Goal: Task Accomplishment & Management: Manage account settings

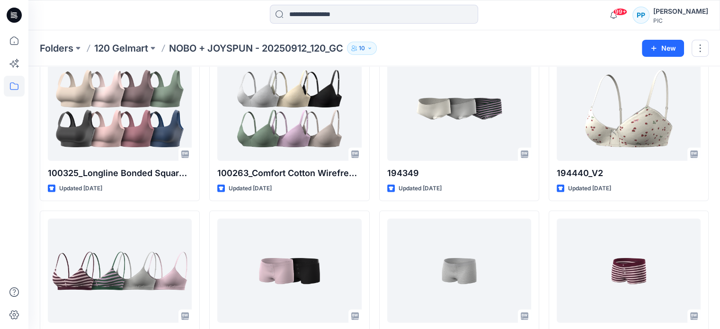
scroll to position [2544, 0]
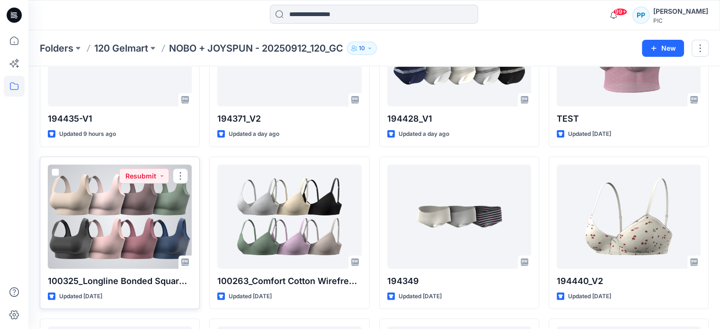
click at [123, 215] on div at bounding box center [120, 217] width 144 height 104
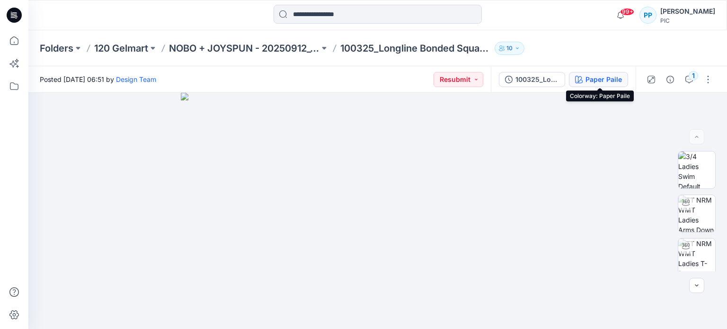
click at [591, 78] on div "Paper Paile" at bounding box center [604, 79] width 36 height 10
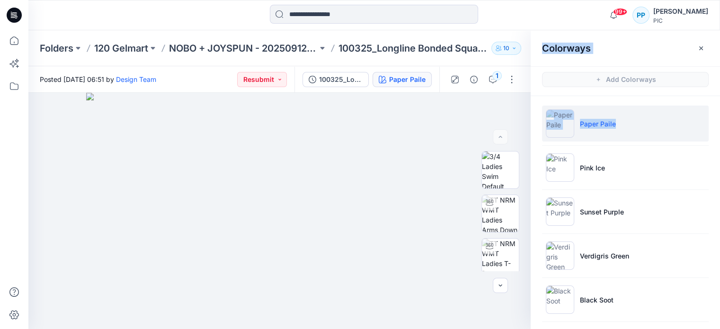
drag, startPoint x: 718, startPoint y: 143, endPoint x: 723, endPoint y: 205, distance: 62.8
click at [720, 205] on html "99+ Notifications Design Team has updated 194361 V1 with 194361_V3 3 minutes ag…" at bounding box center [360, 164] width 720 height 329
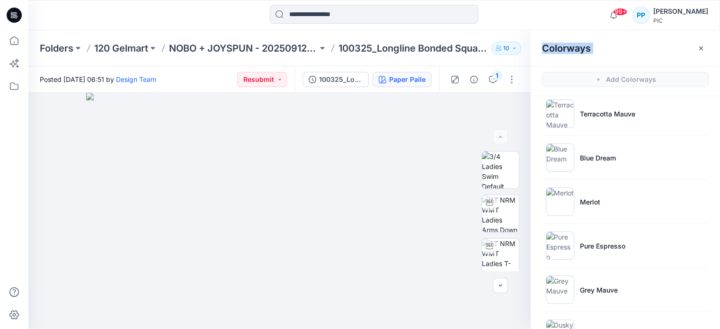
scroll to position [284, 0]
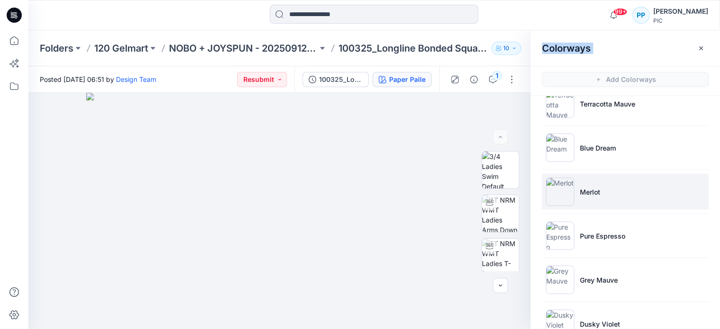
click at [566, 193] on img at bounding box center [560, 192] width 28 height 28
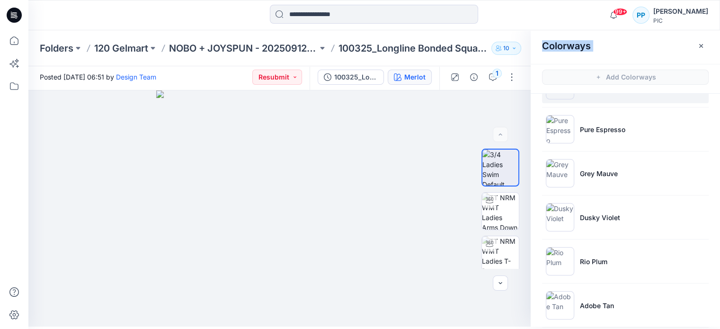
scroll to position [441, 0]
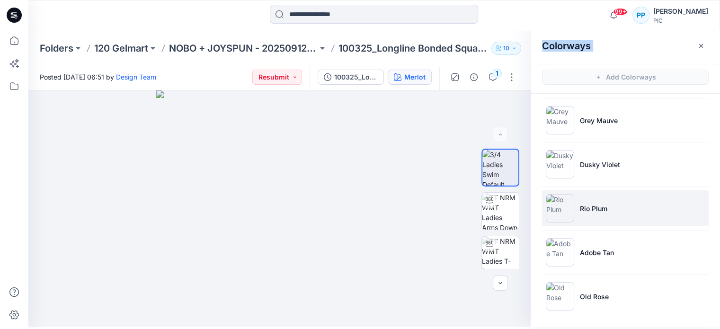
click at [566, 209] on img at bounding box center [560, 208] width 28 height 28
copy div "Colorways Add Colorways Paper Paile"
click at [701, 44] on icon "button" at bounding box center [701, 46] width 8 height 8
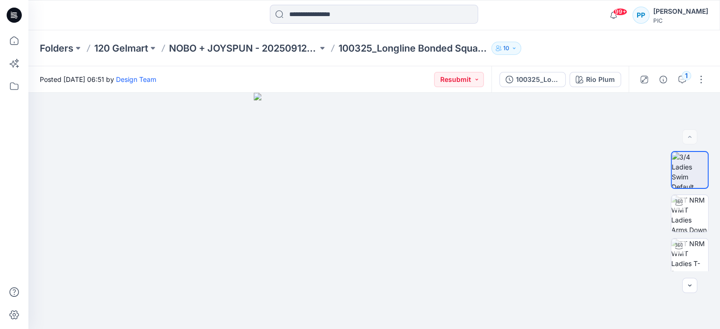
scroll to position [0, 0]
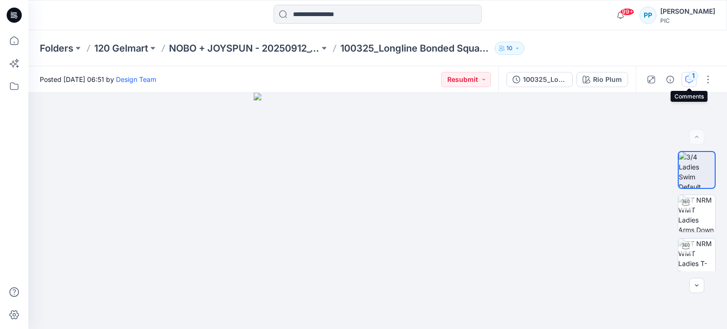
click at [691, 81] on icon "button" at bounding box center [690, 80] width 8 height 8
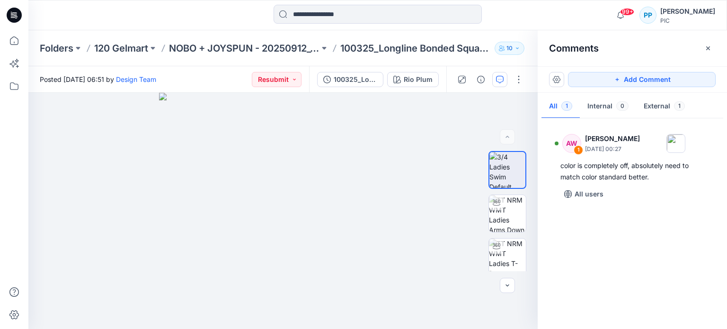
click at [525, 13] on div at bounding box center [377, 15] width 349 height 21
click at [108, 47] on p "120 Gelmart" at bounding box center [121, 48] width 54 height 13
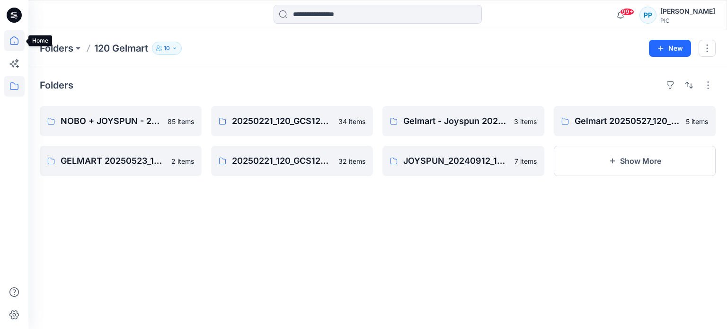
click at [11, 37] on icon at bounding box center [14, 40] width 21 height 21
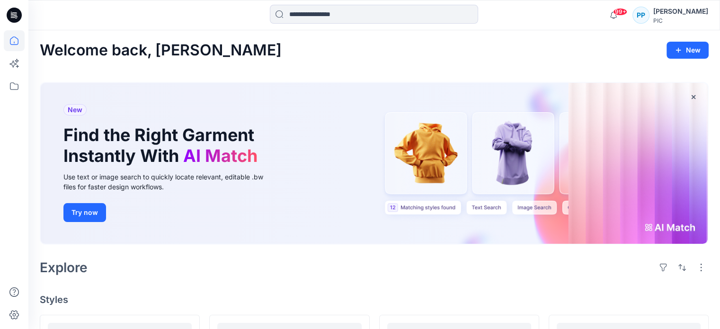
click at [665, 13] on div "[PERSON_NAME]" at bounding box center [680, 11] width 55 height 11
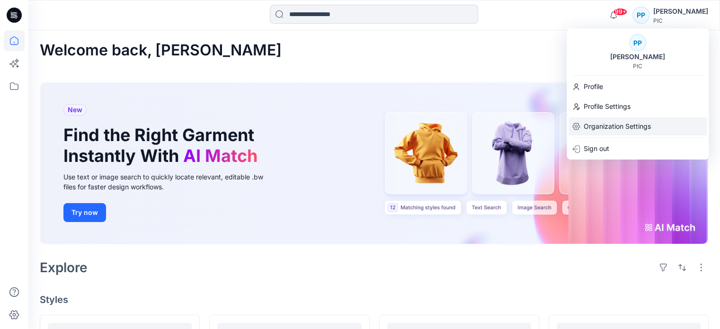
click at [599, 126] on p "Organization Settings" at bounding box center [617, 126] width 67 height 18
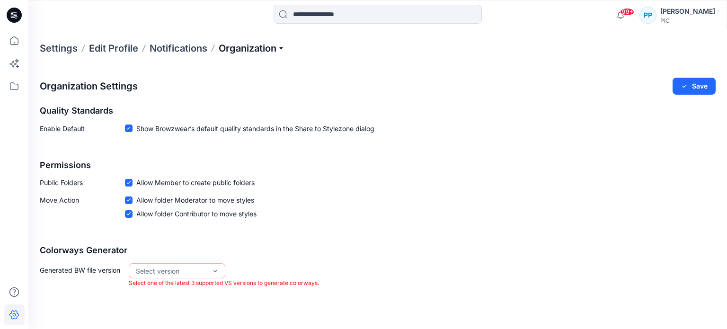
click at [261, 51] on p "Organization" at bounding box center [252, 48] width 66 height 13
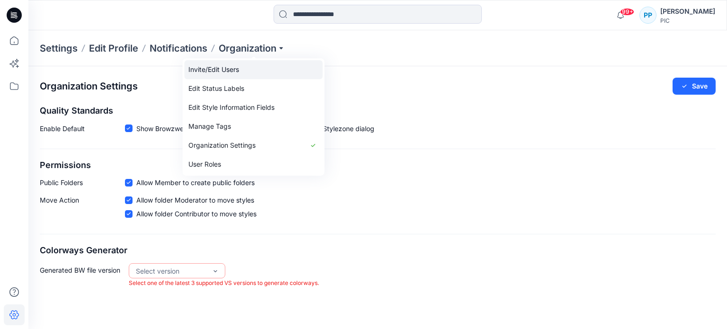
click at [235, 72] on link "Invite/Edit Users" at bounding box center [254, 69] width 138 height 19
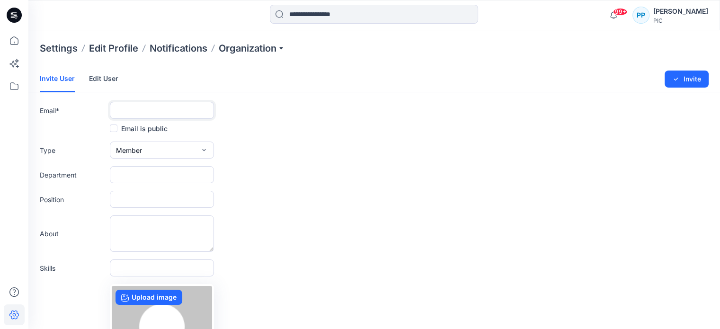
click at [134, 112] on input "text" at bounding box center [162, 110] width 104 height 17
paste input "**********"
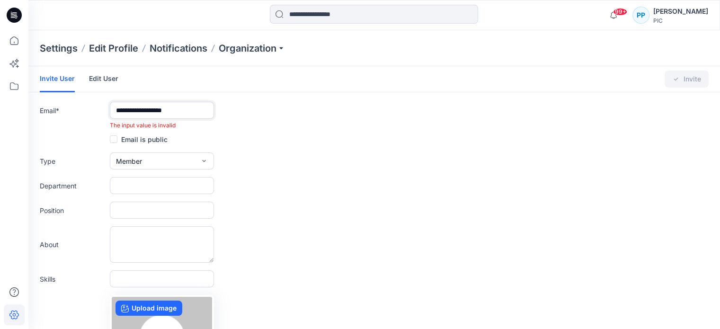
type input "**********"
click at [203, 162] on icon "button" at bounding box center [204, 161] width 8 height 8
click at [155, 186] on button "External" at bounding box center [162, 182] width 100 height 19
click at [155, 186] on input "text" at bounding box center [162, 185] width 104 height 17
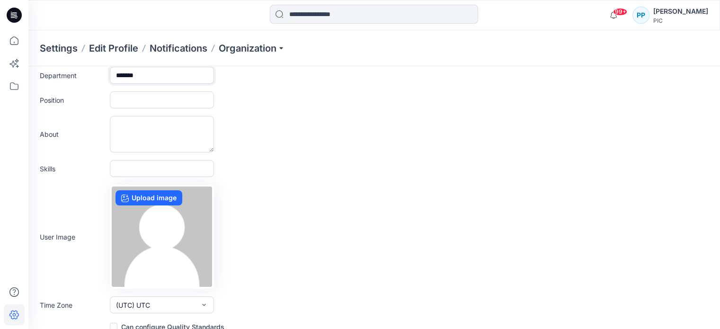
scroll to position [121, 0]
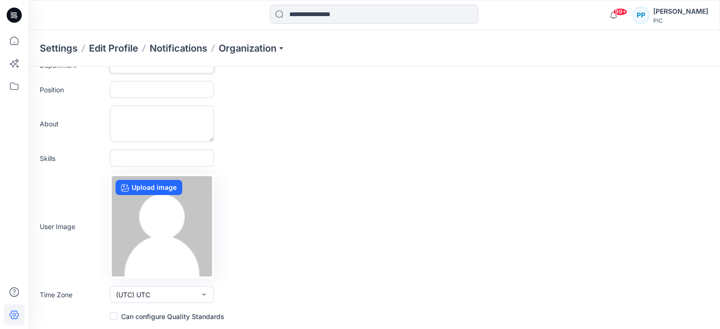
type input "*******"
click at [116, 318] on span at bounding box center [114, 316] width 8 height 8
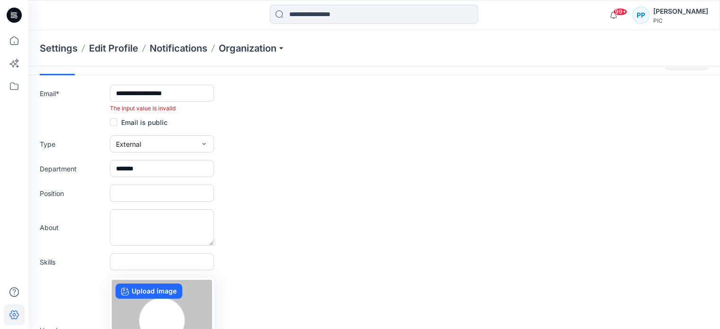
scroll to position [0, 0]
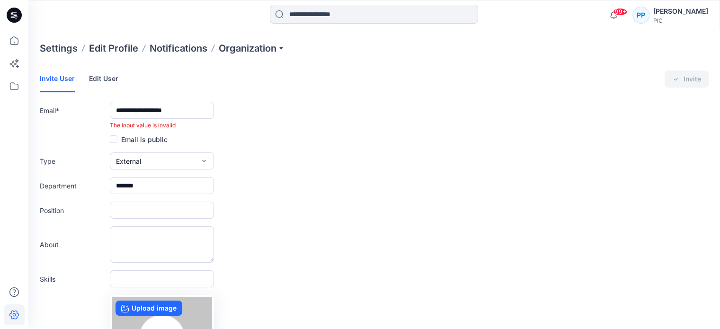
click at [113, 143] on span at bounding box center [114, 139] width 8 height 8
click at [114, 138] on icon at bounding box center [113, 139] width 4 height 3
click at [172, 208] on input "text" at bounding box center [162, 210] width 104 height 17
click at [358, 242] on div "About" at bounding box center [374, 244] width 669 height 36
click at [95, 76] on link "Edit User" at bounding box center [103, 78] width 29 height 25
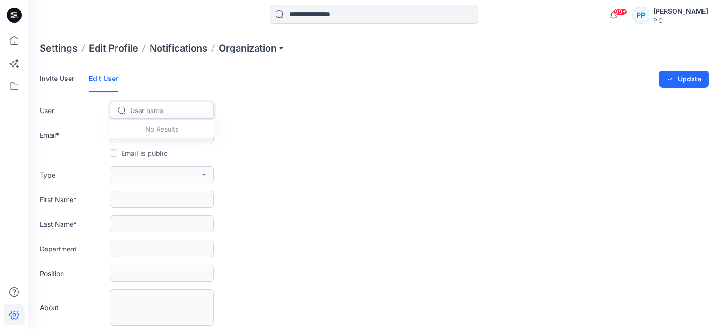
click at [144, 111] on div at bounding box center [167, 111] width 75 height 12
paste input "**********"
type input "**********"
click at [49, 78] on link "Invite User" at bounding box center [57, 78] width 35 height 25
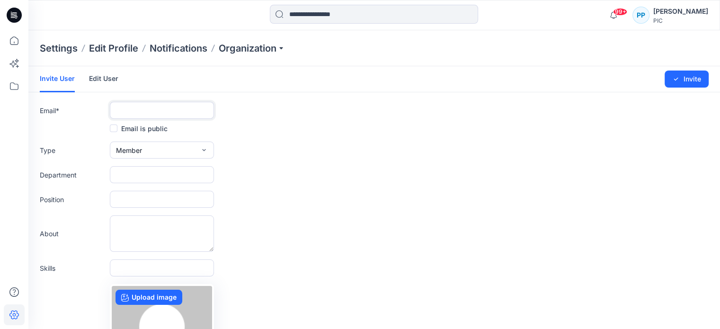
click at [124, 115] on input "text" at bounding box center [162, 110] width 104 height 17
paste input "**********"
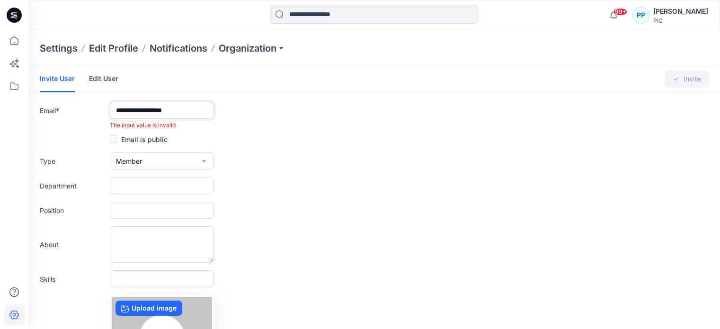
click at [115, 109] on input "**********" at bounding box center [162, 110] width 104 height 17
type input "**********"
click at [199, 160] on button "Member" at bounding box center [162, 160] width 104 height 17
click at [125, 185] on span "External" at bounding box center [129, 183] width 25 height 10
click at [125, 185] on input "text" at bounding box center [162, 185] width 104 height 17
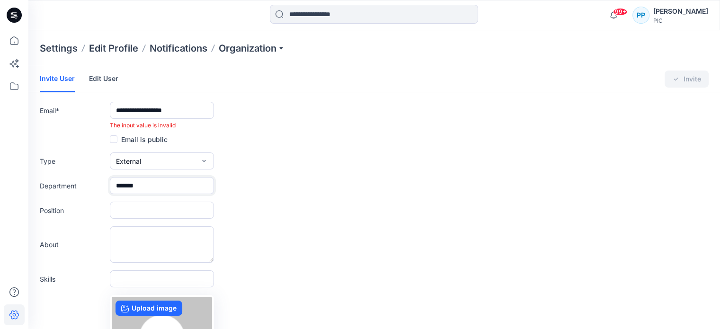
type input "*******"
click at [292, 223] on form "**********" at bounding box center [374, 254] width 692 height 376
click at [8, 39] on icon at bounding box center [14, 40] width 21 height 21
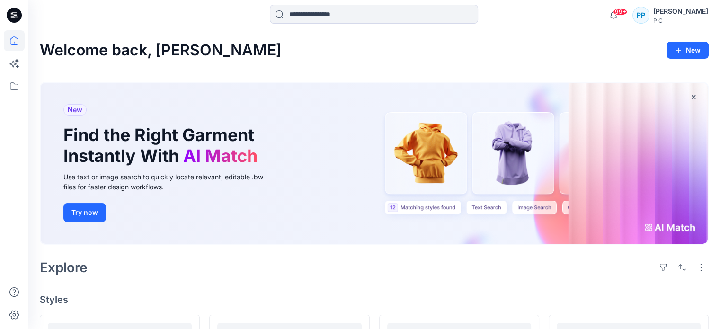
click at [666, 10] on div "[PERSON_NAME]" at bounding box center [680, 11] width 55 height 11
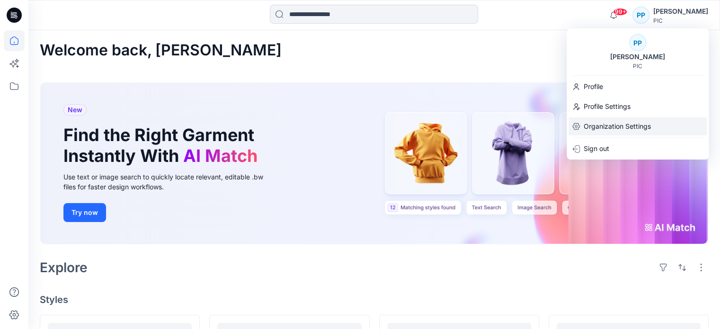
click at [626, 125] on p "Organization Settings" at bounding box center [617, 126] width 67 height 18
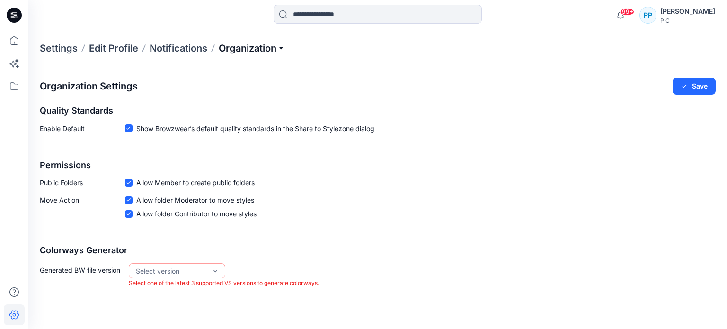
click at [240, 45] on p "Organization" at bounding box center [252, 48] width 66 height 13
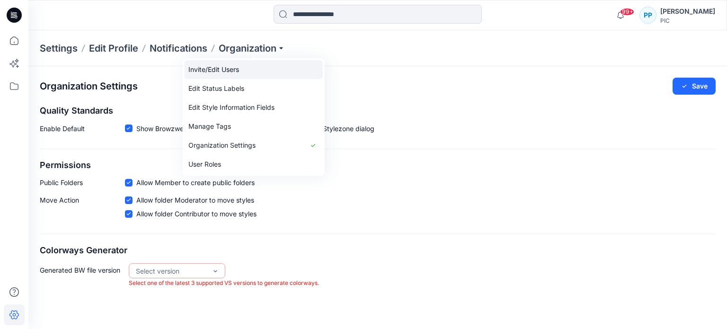
click at [233, 71] on link "Invite/Edit Users" at bounding box center [254, 69] width 138 height 19
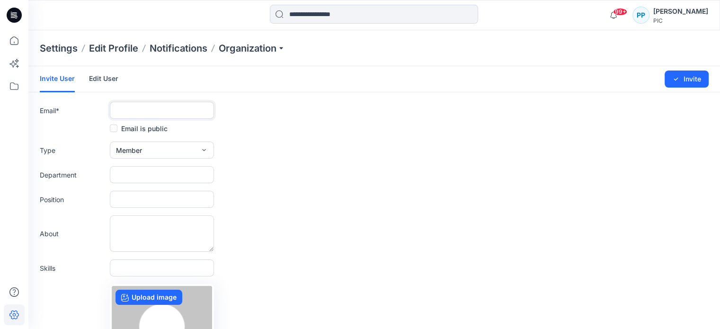
click at [160, 109] on input "text" at bounding box center [162, 110] width 104 height 17
paste input "**********"
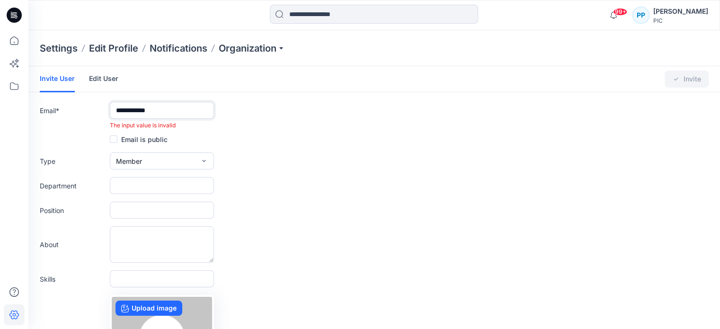
type input "**********"
click at [150, 182] on input "text" at bounding box center [162, 185] width 104 height 17
type input "*******"
drag, startPoint x: 162, startPoint y: 107, endPoint x: 103, endPoint y: 104, distance: 59.3
click at [103, 104] on div "**********" at bounding box center [374, 116] width 669 height 28
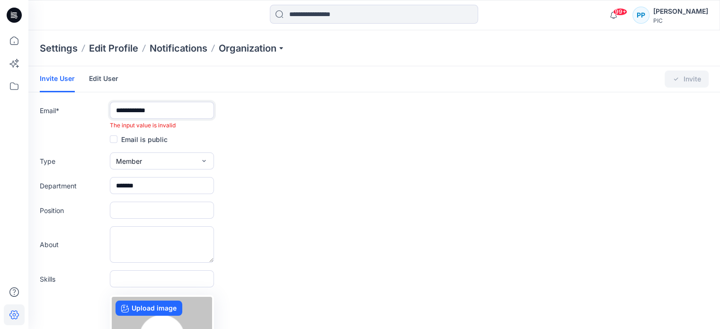
paste input "*******"
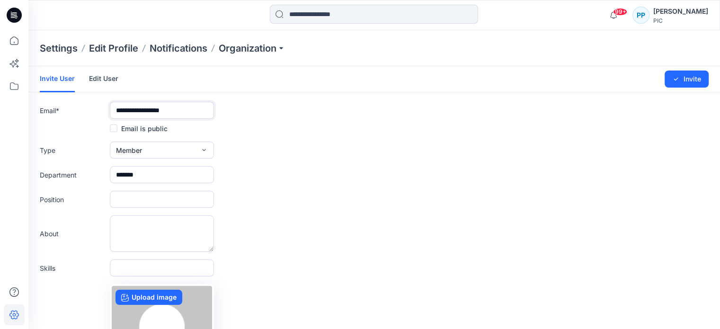
type input "**********"
click at [202, 152] on icon "button" at bounding box center [204, 150] width 8 height 8
click at [166, 173] on button "External" at bounding box center [162, 171] width 100 height 19
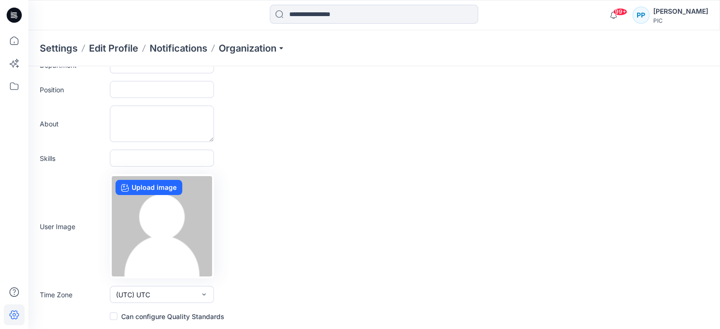
click at [112, 315] on span at bounding box center [114, 316] width 8 height 8
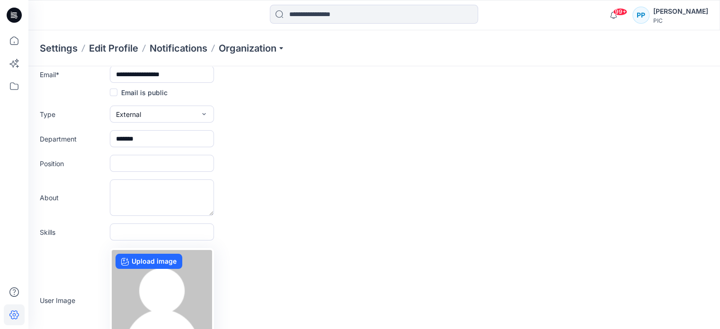
scroll to position [0, 0]
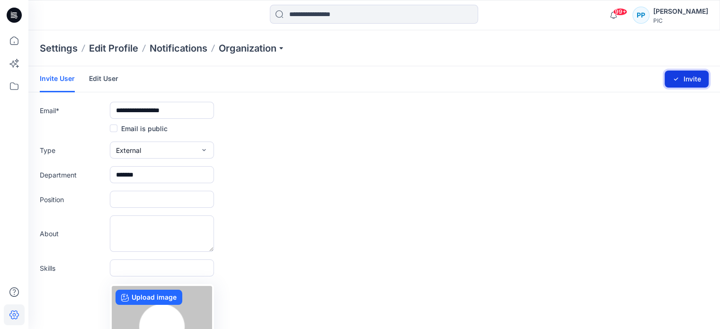
click at [680, 80] on icon "submit" at bounding box center [676, 79] width 8 height 8
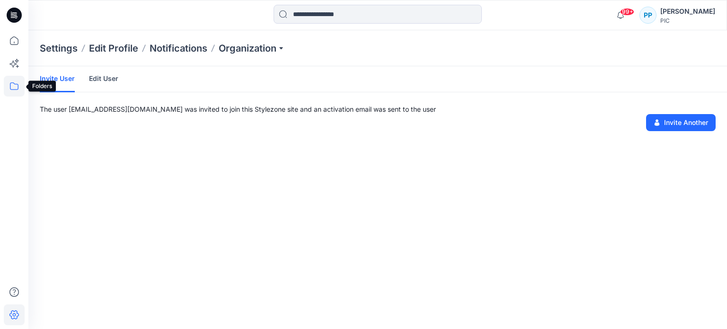
click at [13, 86] on icon at bounding box center [14, 86] width 21 height 21
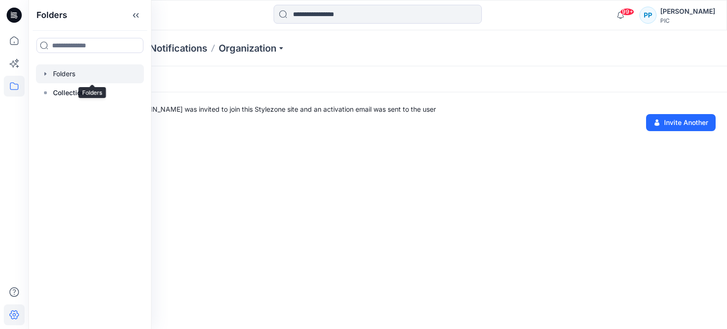
click at [68, 72] on div at bounding box center [90, 73] width 108 height 19
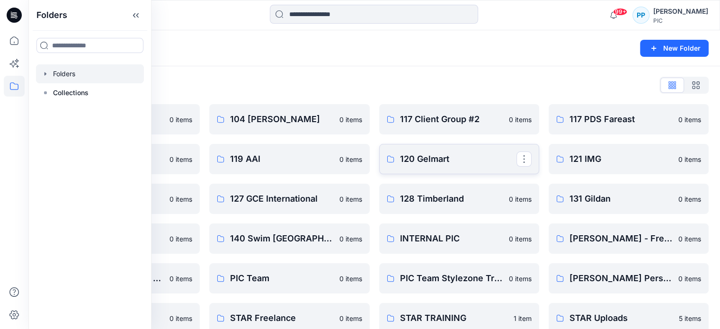
click at [432, 163] on p "120 Gelmart" at bounding box center [458, 158] width 116 height 13
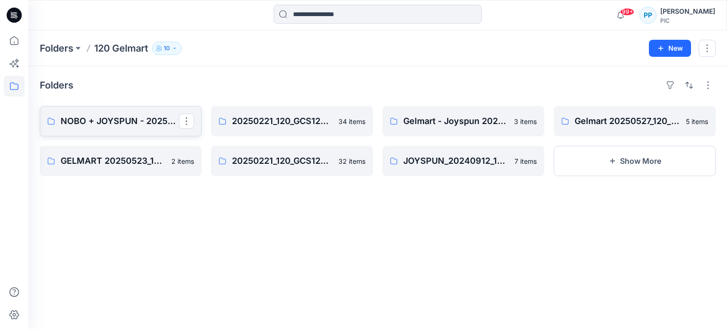
click at [83, 116] on p "NOBO + JOYSPUN - 20250912_120_GC" at bounding box center [120, 121] width 118 height 13
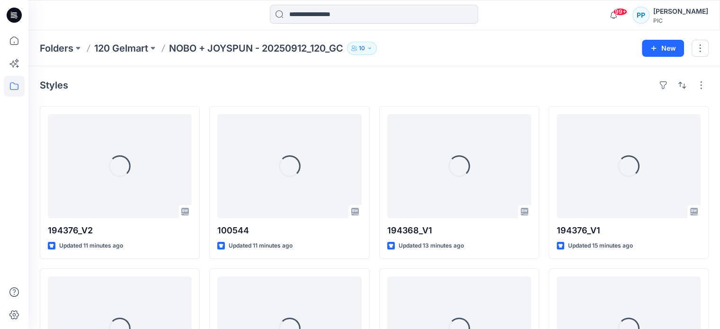
click at [364, 51] on p "10" at bounding box center [362, 48] width 6 height 10
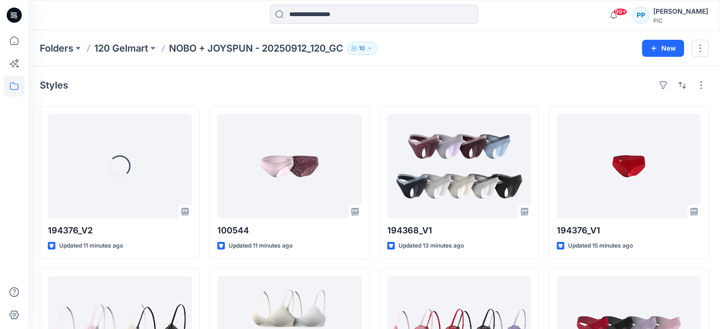
click at [515, 37] on div "Folders 120 Gelmart NOBO + JOYSPUN - 20250912_120_GC 10 Folder Access Members a…" at bounding box center [374, 48] width 692 height 36
click at [705, 48] on button "button" at bounding box center [700, 48] width 17 height 17
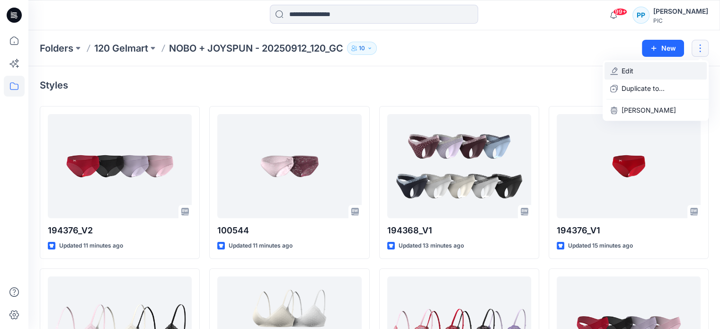
click at [643, 71] on button "Edit" at bounding box center [656, 71] width 102 height 18
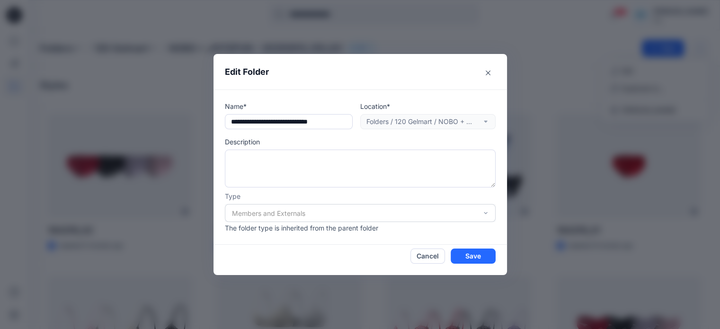
click at [288, 217] on div "Members and Externals" at bounding box center [360, 213] width 271 height 18
click at [290, 214] on div "Members and Externals" at bounding box center [360, 213] width 271 height 18
click at [286, 165] on textarea at bounding box center [360, 169] width 271 height 38
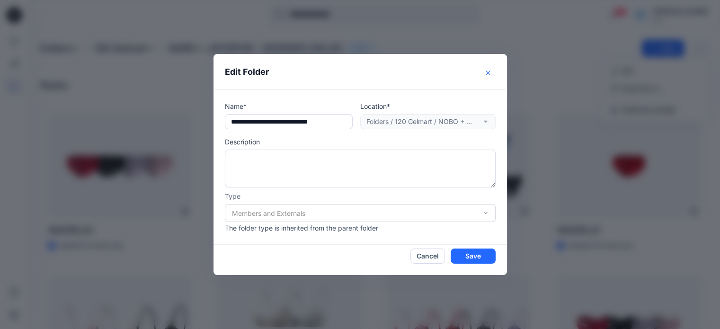
click at [491, 71] on icon "Close" at bounding box center [488, 73] width 5 height 5
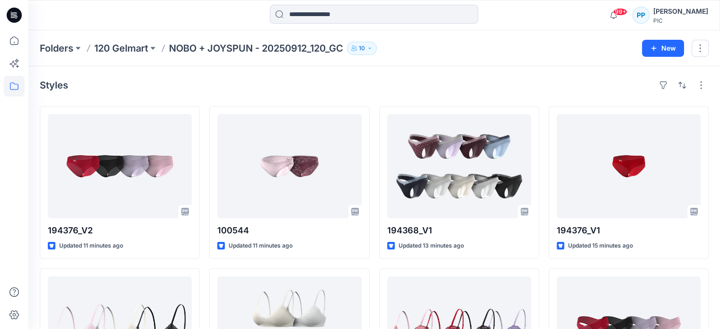
click at [373, 47] on icon "button" at bounding box center [370, 48] width 6 height 6
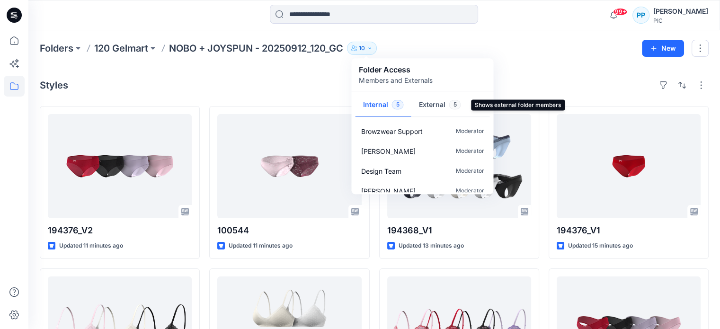
click at [442, 108] on button "External 5" at bounding box center [439, 105] width 57 height 24
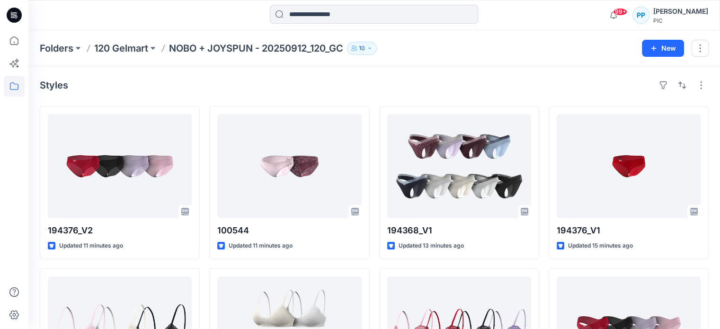
click at [702, 46] on button "button" at bounding box center [700, 48] width 17 height 17
click at [521, 18] on div at bounding box center [374, 15] width 346 height 21
click at [377, 46] on button "10" at bounding box center [362, 48] width 30 height 13
click at [438, 55] on div "Folders 120 Gelmart NOBO + JOYSPUN - 20250912_120_GC 10 Folder Access Members a…" at bounding box center [374, 48] width 692 height 36
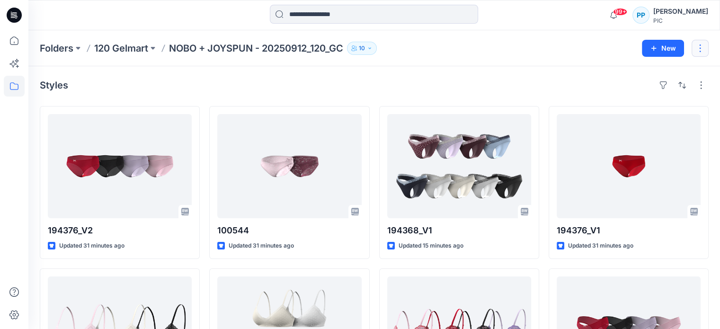
click at [696, 44] on button "button" at bounding box center [700, 48] width 17 height 17
click at [641, 73] on button "Edit" at bounding box center [656, 71] width 102 height 18
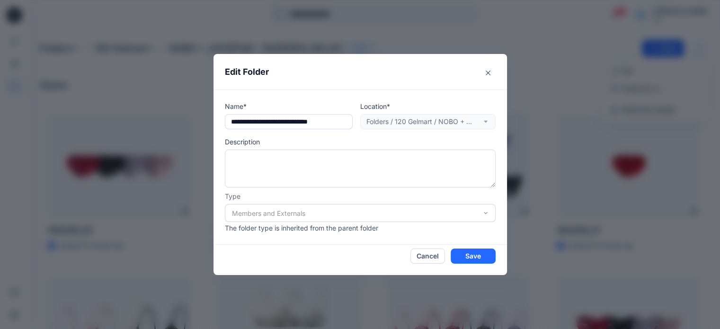
click at [489, 212] on div "Members and Externals" at bounding box center [360, 213] width 271 height 18
click at [487, 214] on div "Members and Externals" at bounding box center [360, 213] width 271 height 18
click at [305, 210] on div "Members and Externals" at bounding box center [360, 213] width 271 height 18
click at [266, 214] on div "Members and Externals" at bounding box center [360, 213] width 271 height 18
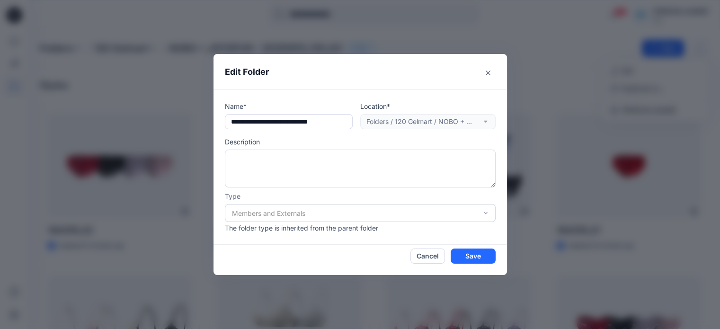
click at [266, 214] on div "Members and Externals" at bounding box center [360, 213] width 271 height 18
click at [292, 170] on textarea at bounding box center [360, 169] width 271 height 38
click at [302, 214] on div "Members and Externals" at bounding box center [360, 213] width 271 height 18
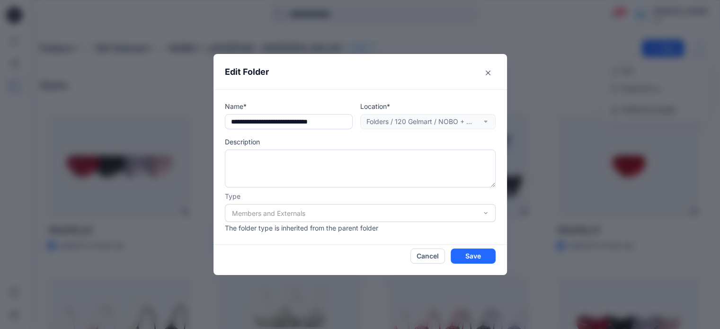
click at [247, 213] on div "Members and Externals" at bounding box center [360, 213] width 271 height 18
click at [491, 73] on icon "Close" at bounding box center [488, 73] width 5 height 5
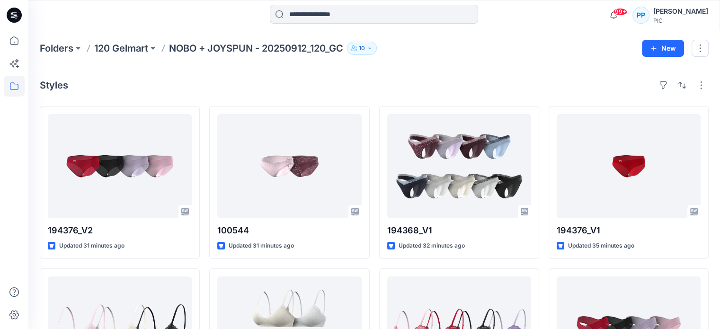
click at [642, 15] on div "PP" at bounding box center [641, 15] width 17 height 17
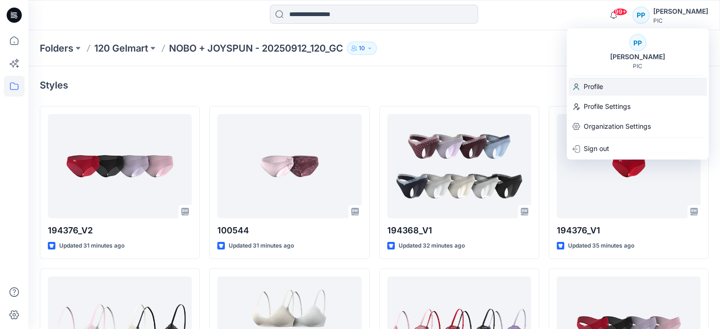
click at [599, 86] on p "Profile" at bounding box center [593, 87] width 19 height 18
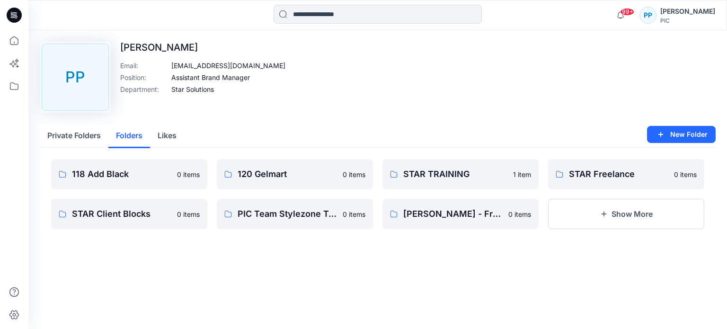
click at [121, 138] on button "Folders" at bounding box center [129, 136] width 42 height 24
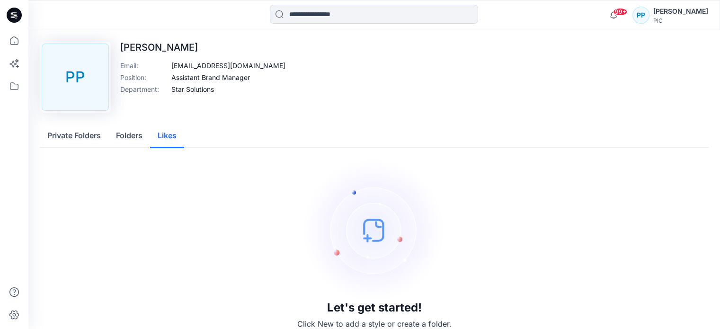
click at [161, 133] on button "Likes" at bounding box center [167, 136] width 34 height 24
drag, startPoint x: 108, startPoint y: 81, endPoint x: 66, endPoint y: 72, distance: 43.0
click at [66, 72] on div "PP" at bounding box center [75, 77] width 67 height 67
click at [228, 99] on div "[PERSON_NAME] Email : [EMAIL_ADDRESS][DOMAIN_NAME] Position : Assistant Brand M…" at bounding box center [202, 77] width 165 height 71
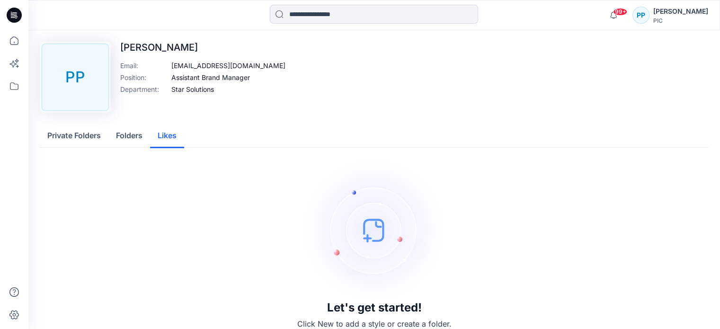
click at [641, 15] on div "PP" at bounding box center [641, 15] width 17 height 17
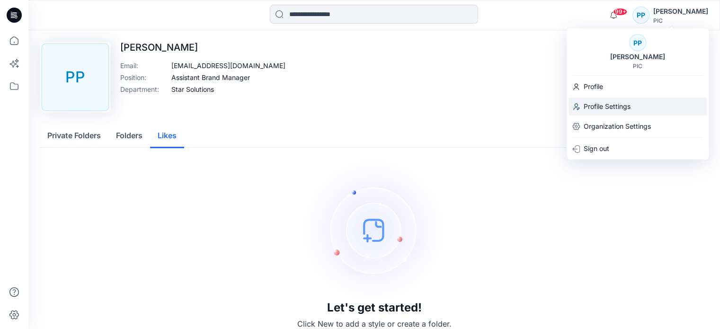
click at [621, 100] on p "Profile Settings" at bounding box center [607, 107] width 47 height 18
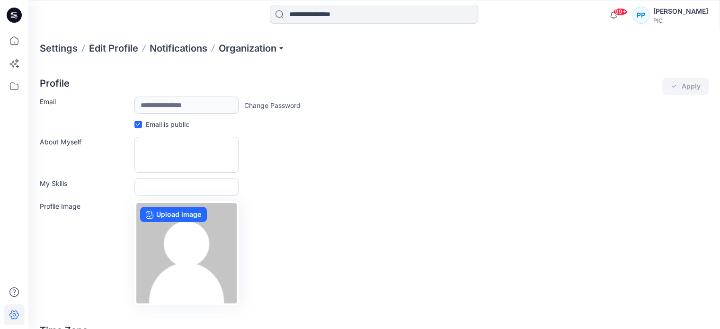
scroll to position [47, 0]
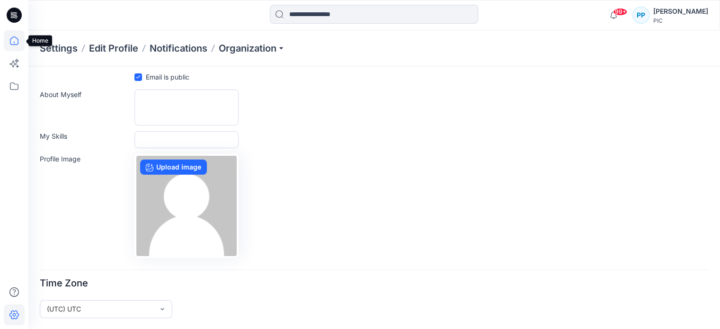
click at [9, 42] on icon at bounding box center [14, 40] width 21 height 21
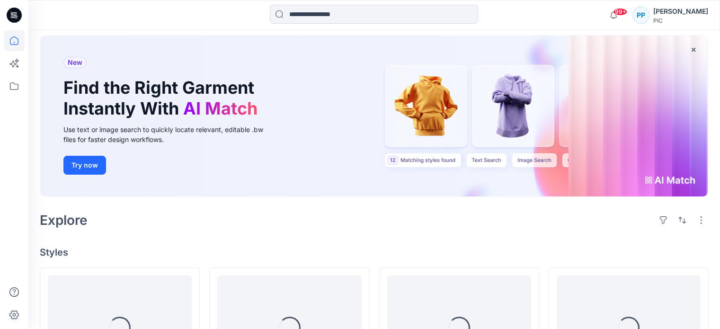
click at [643, 20] on div "PP" at bounding box center [641, 15] width 17 height 17
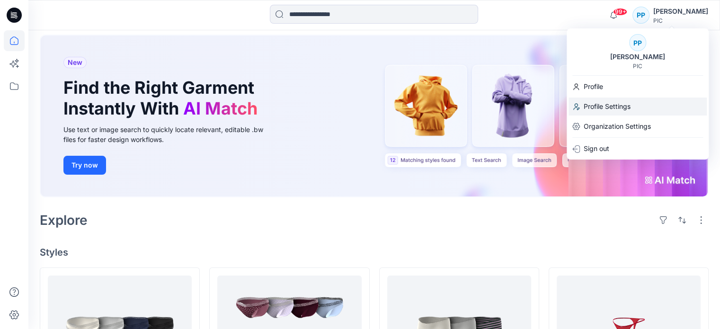
click at [601, 107] on p "Profile Settings" at bounding box center [607, 107] width 47 height 18
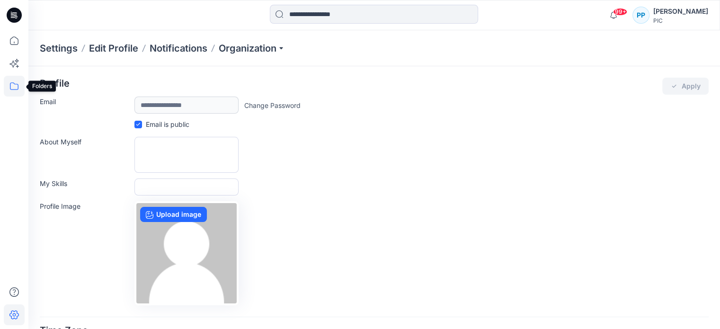
click at [14, 88] on icon at bounding box center [14, 86] width 21 height 21
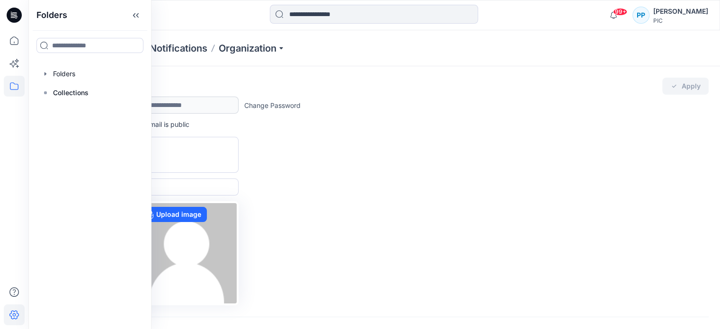
click at [378, 134] on div "**********" at bounding box center [374, 192] width 669 height 228
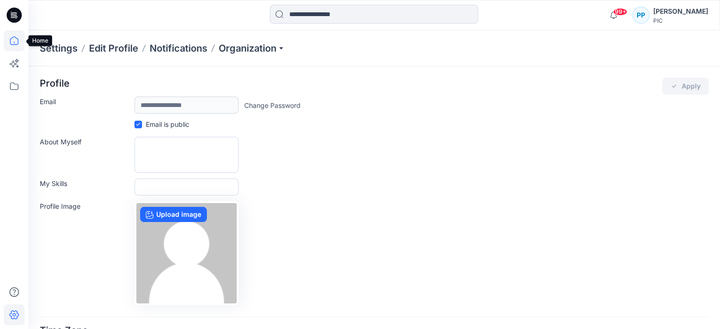
click at [15, 40] on icon at bounding box center [14, 40] width 21 height 21
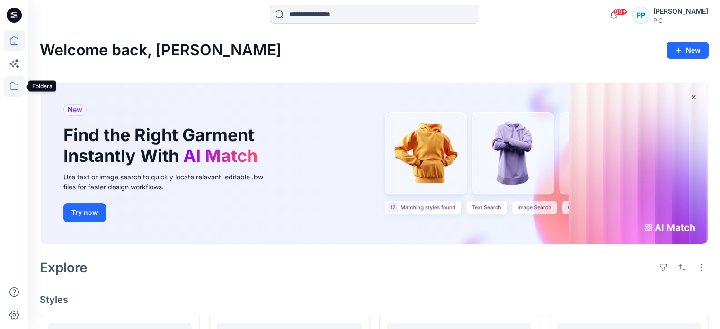
click at [14, 85] on icon at bounding box center [14, 86] width 21 height 21
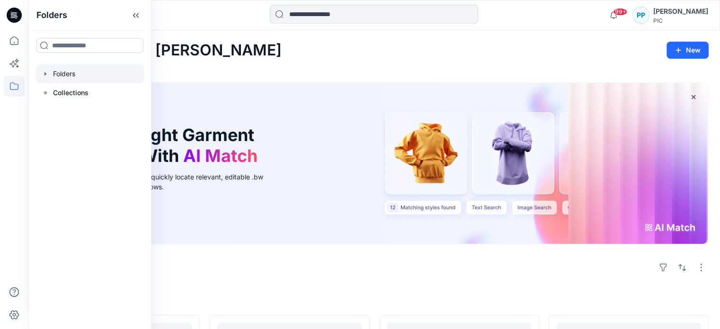
click at [77, 76] on div at bounding box center [90, 73] width 108 height 19
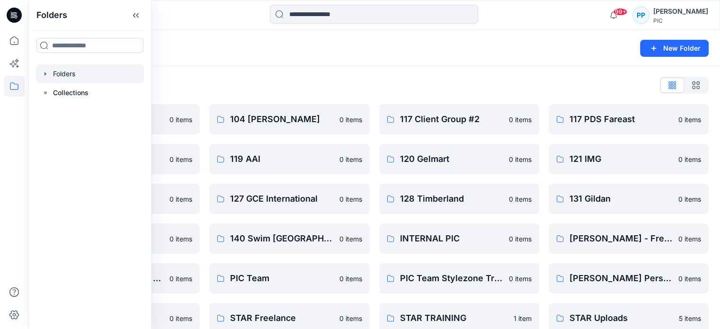
click at [443, 52] on div "Folders" at bounding box center [337, 48] width 595 height 13
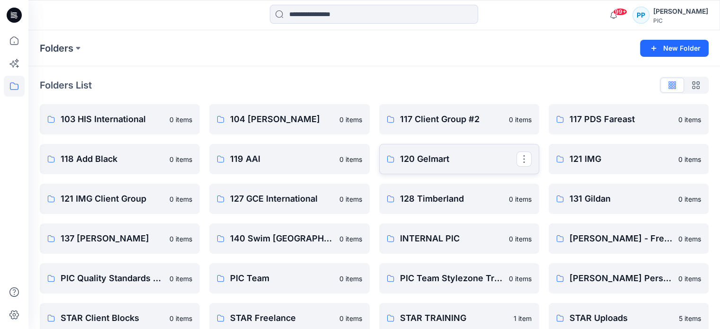
click at [430, 159] on p "120 Gelmart" at bounding box center [458, 158] width 116 height 13
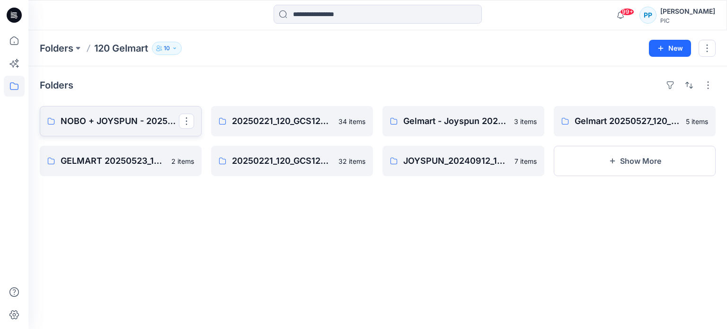
click at [102, 127] on p "NOBO + JOYSPUN - 20250912_120_GC" at bounding box center [120, 121] width 118 height 13
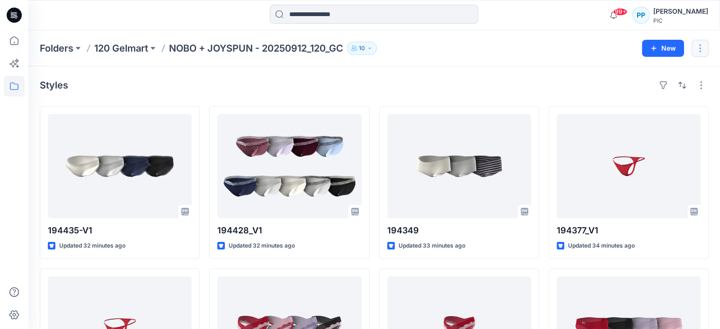
click at [701, 48] on button "button" at bounding box center [700, 48] width 17 height 17
click at [662, 73] on button "Edit" at bounding box center [656, 71] width 102 height 18
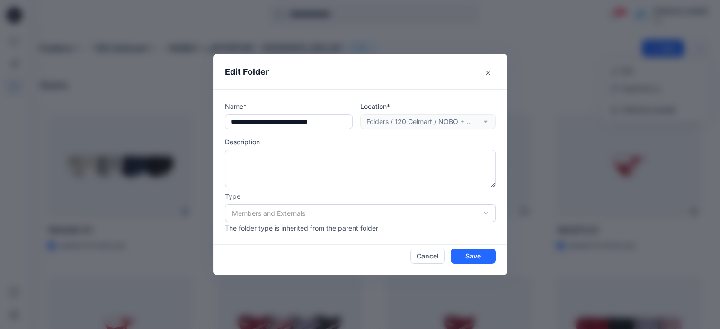
click at [325, 217] on div "Members and Externals" at bounding box center [360, 213] width 271 height 18
click at [318, 213] on div "Members and Externals" at bounding box center [360, 213] width 271 height 18
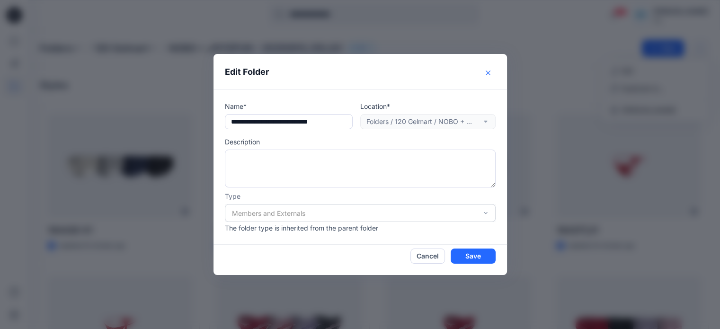
click at [491, 72] on icon "Close" at bounding box center [488, 73] width 5 height 5
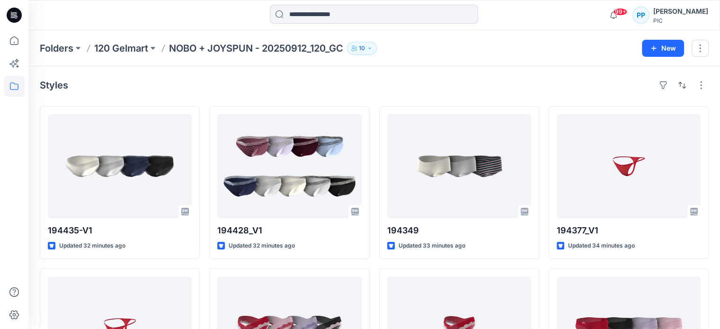
click at [365, 47] on p "10" at bounding box center [362, 48] width 6 height 10
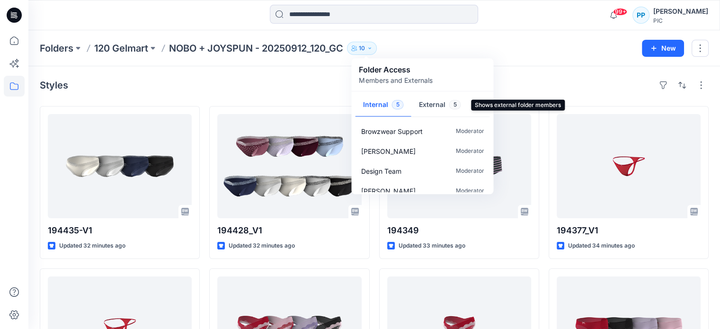
click at [438, 107] on button "External 5" at bounding box center [439, 105] width 57 height 24
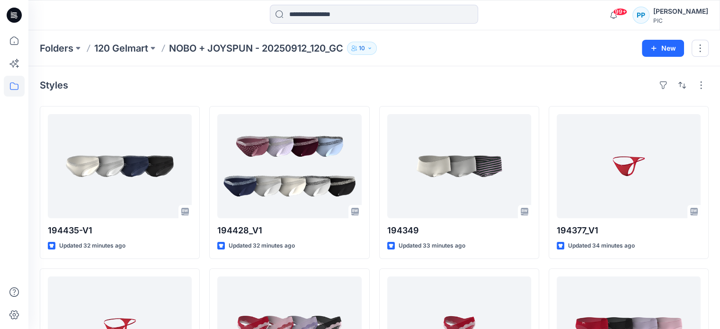
click at [507, 45] on div "Folders 120 Gelmart NOBO + JOYSPUN - 20250912_120_GC 10 Folder Access Members a…" at bounding box center [337, 48] width 595 height 13
click at [702, 88] on button "button" at bounding box center [701, 85] width 15 height 15
click at [700, 48] on button "button" at bounding box center [700, 48] width 17 height 17
click at [628, 75] on p "Edit" at bounding box center [628, 71] width 12 height 10
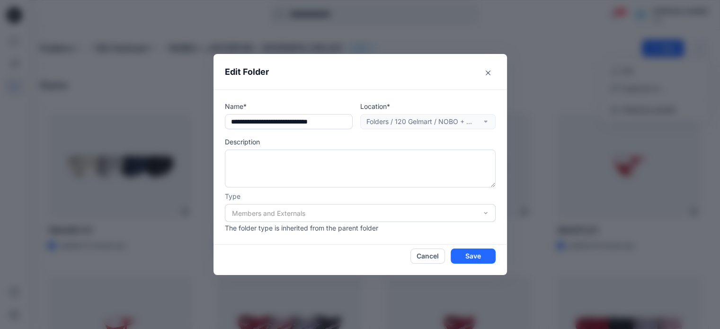
click at [361, 232] on p "The folder type is inherited from the parent folder" at bounding box center [360, 228] width 271 height 10
click at [487, 217] on div "Members and Externals" at bounding box center [360, 213] width 271 height 18
click at [446, 117] on div "Location* Folders / 120 Gelmart / NOBO + JOYSPUN - 20250912_120_GC" at bounding box center [427, 115] width 135 height 28
click at [321, 125] on input "**********" at bounding box center [289, 121] width 128 height 15
click at [491, 74] on icon "Close" at bounding box center [488, 73] width 5 height 5
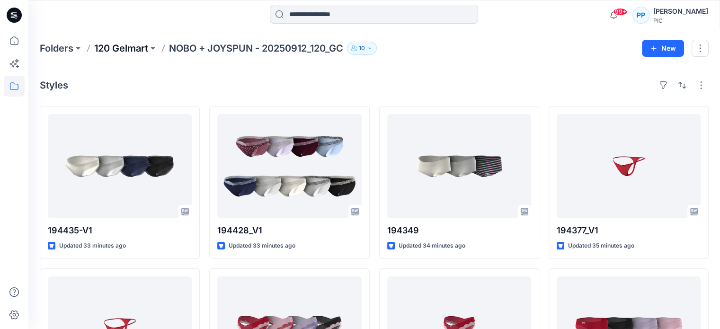
click at [131, 51] on p "120 Gelmart" at bounding box center [121, 48] width 54 height 13
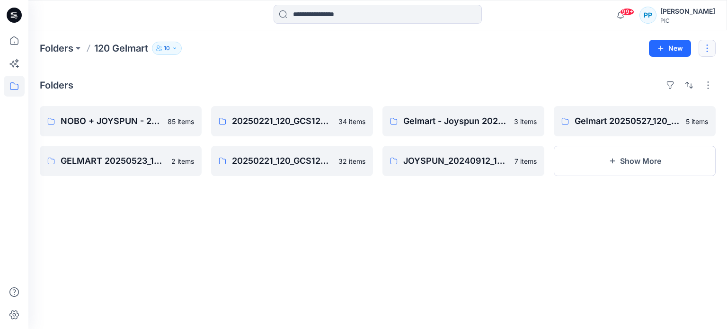
click at [710, 55] on button "button" at bounding box center [707, 48] width 17 height 17
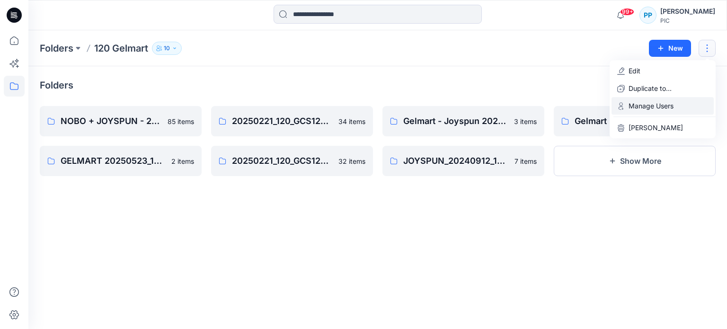
click at [647, 102] on p "Manage Users" at bounding box center [651, 106] width 45 height 10
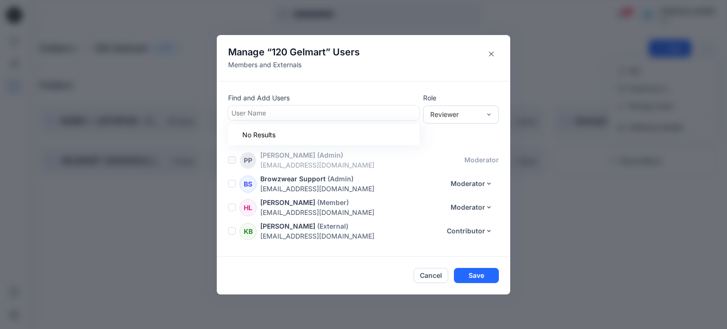
click at [322, 115] on div at bounding box center [324, 113] width 185 height 12
paste input "**********"
type input "*"
paste input "**********"
type input "**********"
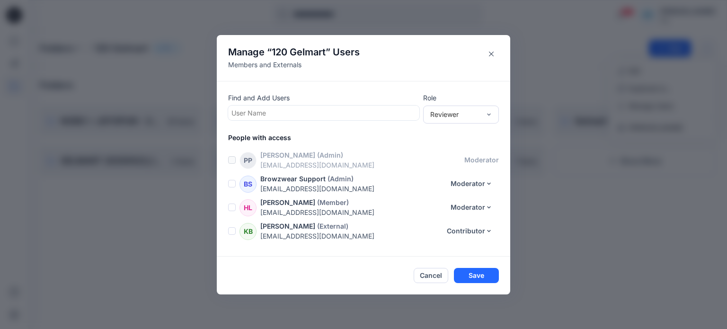
click at [310, 112] on div at bounding box center [324, 113] width 185 height 12
paste input "**********"
type input "**********"
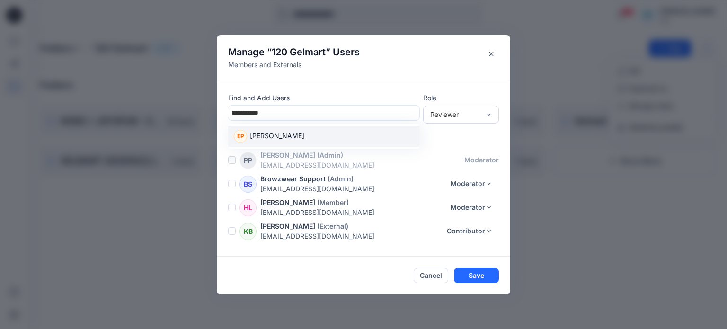
click at [297, 137] on div "[PERSON_NAME] [PERSON_NAME]" at bounding box center [324, 136] width 180 height 13
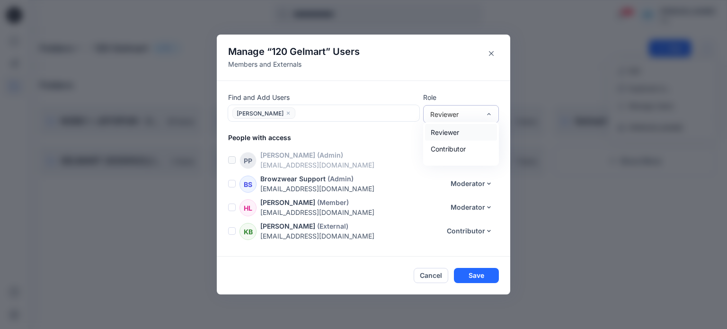
click at [493, 112] on div "Reviewer" at bounding box center [461, 114] width 76 height 18
click at [456, 147] on div "Contributor" at bounding box center [461, 149] width 72 height 17
click at [474, 277] on button "Save" at bounding box center [476, 275] width 45 height 15
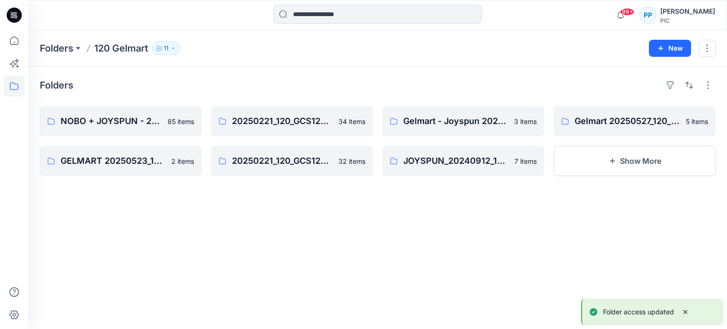
click at [176, 51] on icon "button" at bounding box center [173, 48] width 6 height 6
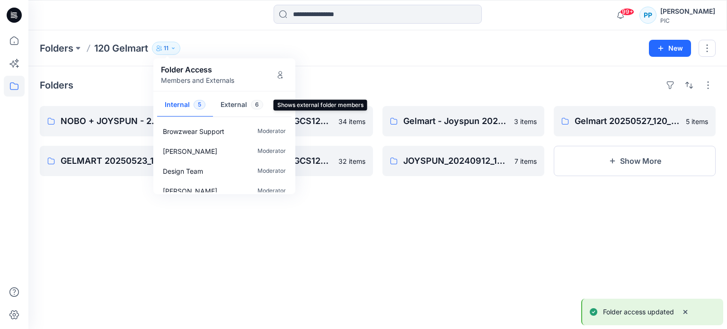
click at [228, 108] on button "External 6" at bounding box center [242, 105] width 58 height 24
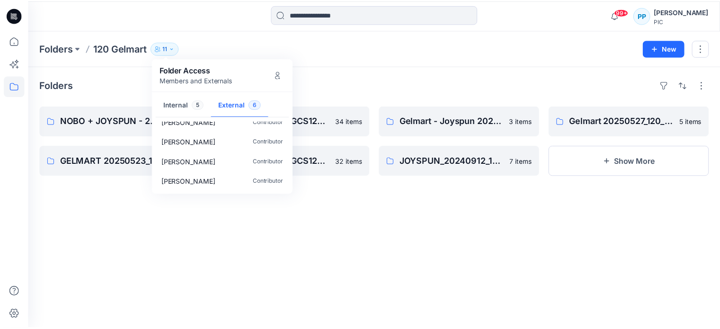
scroll to position [48, 0]
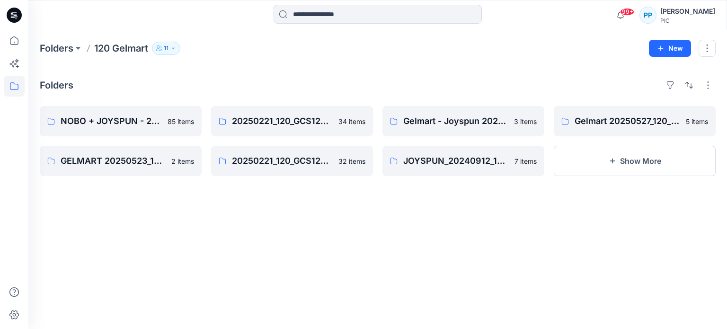
click at [358, 251] on div "Folders NOBO + JOYSPUN - 20250912_120_GC 85 items GELMART 20250523_120_GC 2 ite…" at bounding box center [377, 197] width 699 height 263
click at [175, 45] on icon "button" at bounding box center [173, 48] width 6 height 6
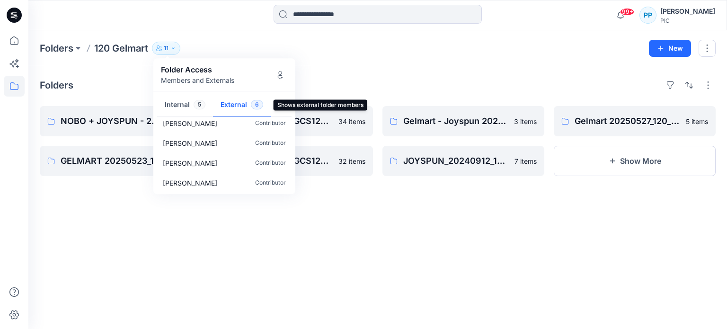
click at [223, 104] on button "External 6" at bounding box center [242, 105] width 58 height 24
click at [338, 60] on div "Folders 120 Gelmart 11 Folder Access Members and Externals Internal 5 External …" at bounding box center [377, 48] width 699 height 36
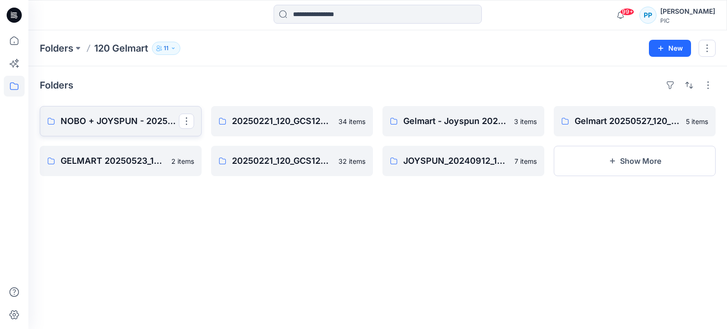
click at [118, 128] on link "NOBO + JOYSPUN - 20250912_120_GC" at bounding box center [121, 121] width 162 height 30
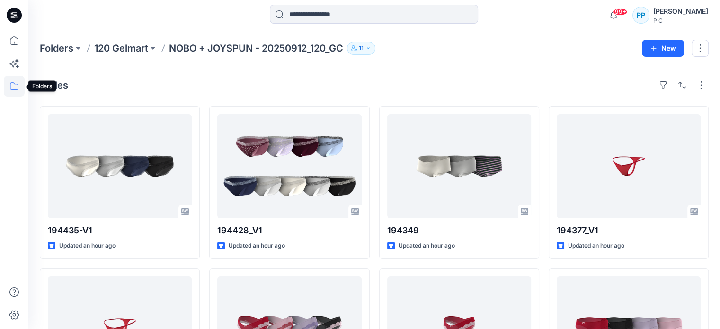
click at [11, 84] on icon at bounding box center [14, 86] width 21 height 21
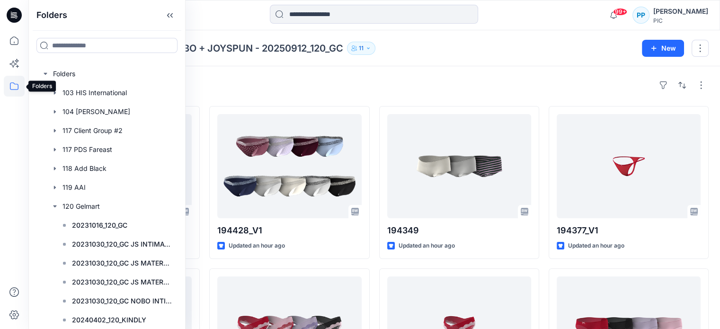
click at [13, 82] on icon at bounding box center [14, 86] width 21 height 21
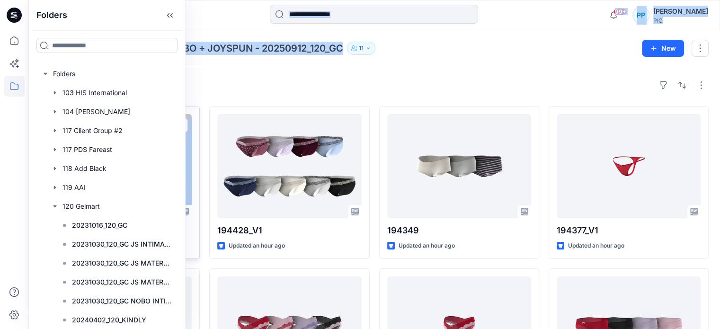
drag, startPoint x: 180, startPoint y: 125, endPoint x: 197, endPoint y: 230, distance: 107.0
click at [197, 230] on div "Folders Folders 103 HIS International 104 [PERSON_NAME] 117 Client Group #2 117…" at bounding box center [360, 314] width 720 height 629
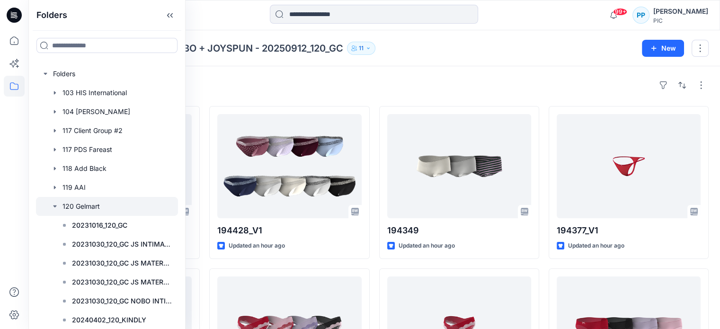
drag, startPoint x: 177, startPoint y: 134, endPoint x: 174, endPoint y: 211, distance: 77.2
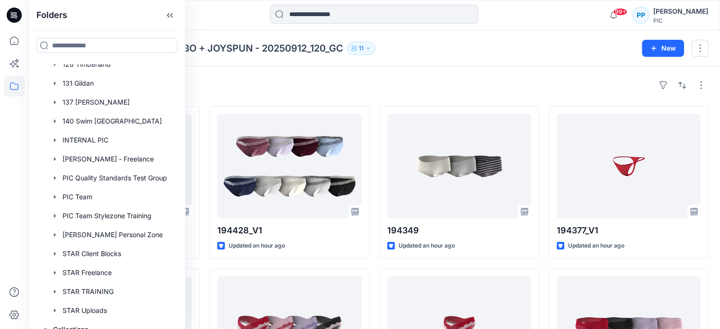
scroll to position [587, 0]
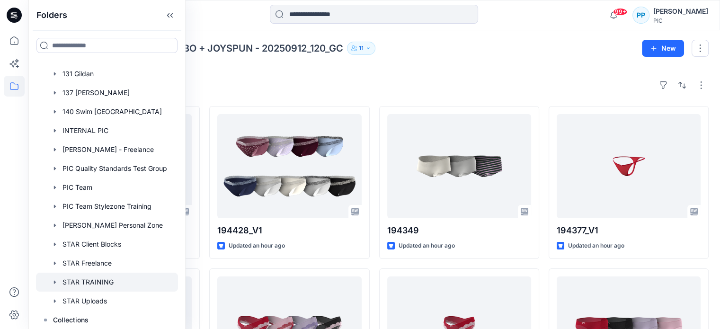
click at [98, 282] on div at bounding box center [107, 282] width 142 height 19
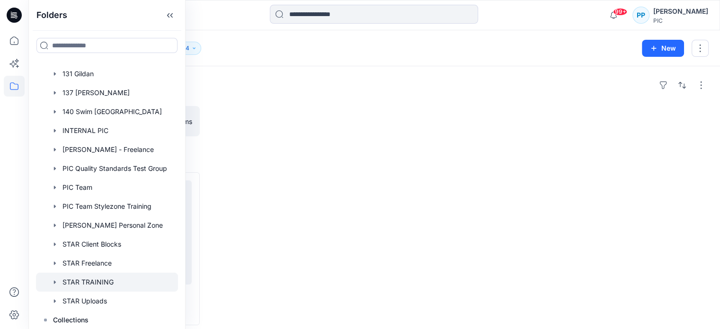
click at [247, 18] on div at bounding box center [374, 15] width 346 height 21
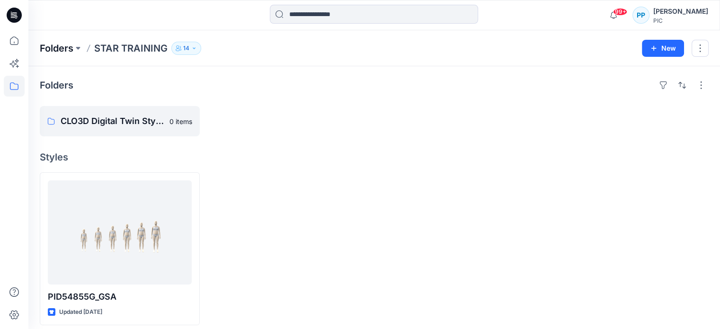
click at [53, 52] on p "Folders" at bounding box center [57, 48] width 34 height 13
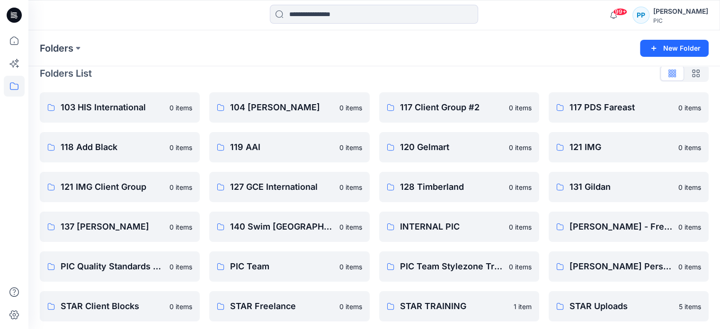
scroll to position [15, 0]
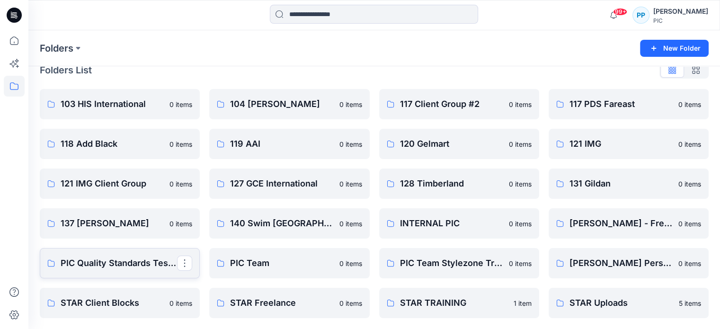
click at [97, 267] on p "PIC Quality Standards Test Group" at bounding box center [119, 263] width 116 height 13
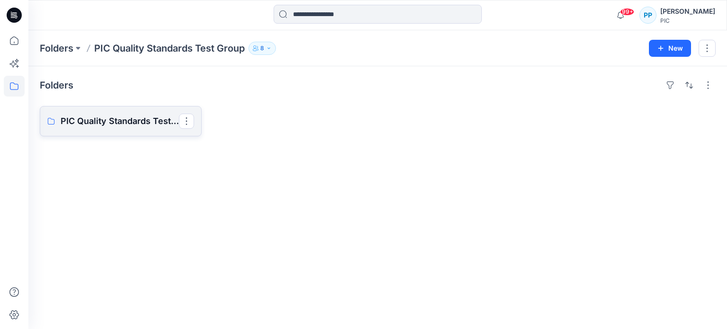
click at [113, 124] on p "PIC Quality Standards Test Group Board" at bounding box center [120, 121] width 118 height 13
click at [106, 119] on p "PIC Quality Standards Test Group Board" at bounding box center [120, 121] width 118 height 13
click at [54, 50] on p "Folders" at bounding box center [57, 48] width 34 height 13
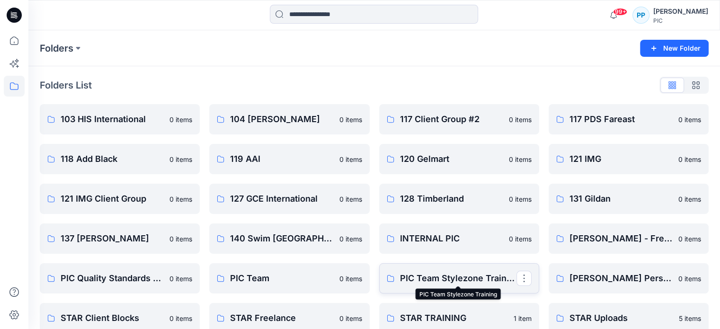
click at [470, 278] on p "PIC Team Stylezone Training" at bounding box center [458, 278] width 116 height 13
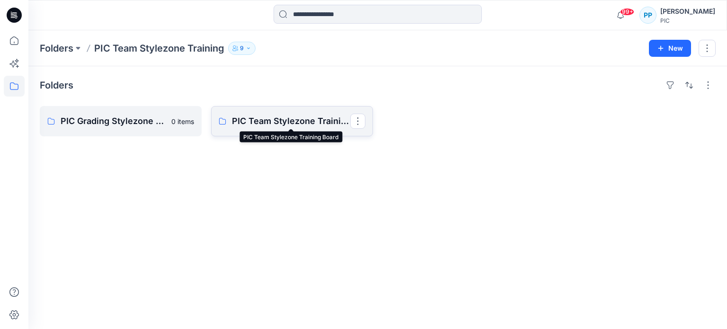
click at [285, 126] on p "PIC Team Stylezone Training Board" at bounding box center [291, 121] width 118 height 13
click at [116, 122] on p "PIC Grading Stylezone Training Board" at bounding box center [120, 121] width 118 height 13
click at [51, 51] on p "Folders" at bounding box center [57, 48] width 34 height 13
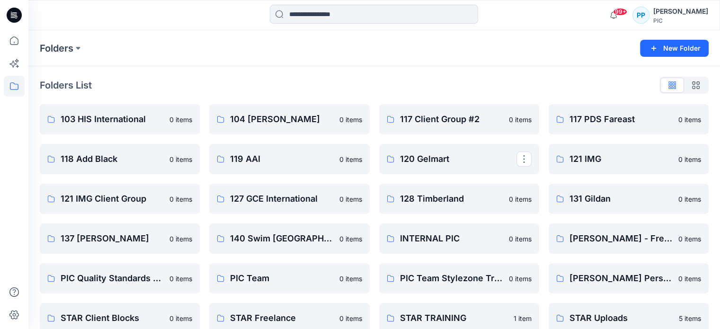
scroll to position [15, 0]
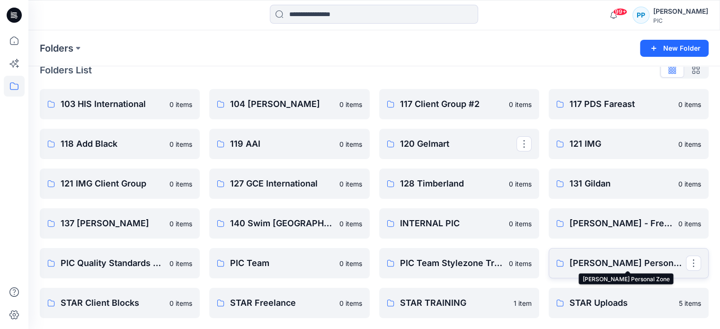
click at [663, 263] on p "[PERSON_NAME] Personal Zone" at bounding box center [628, 263] width 116 height 13
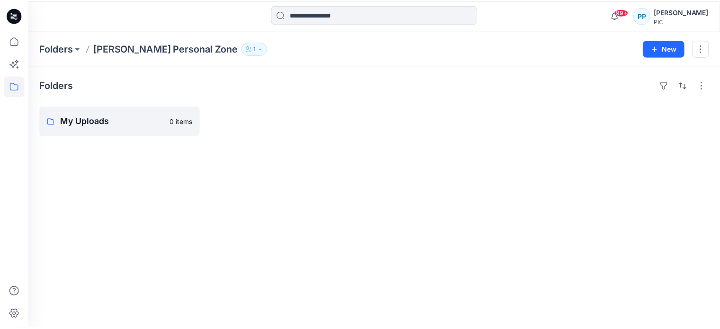
scroll to position [15, 0]
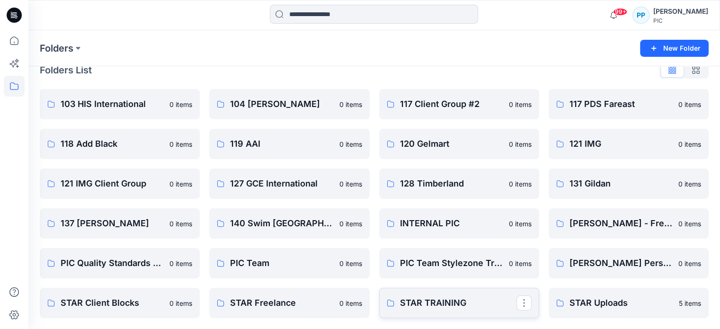
click at [428, 307] on p "STAR TRAINING" at bounding box center [458, 302] width 116 height 13
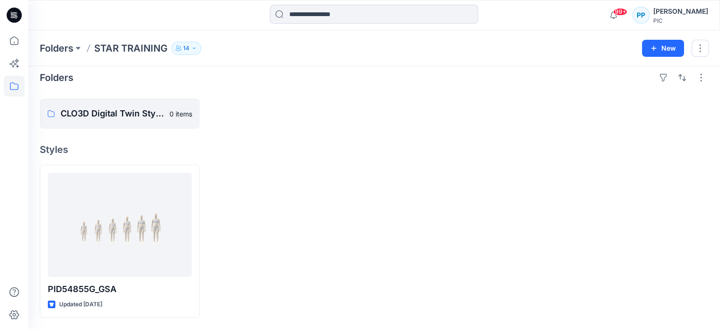
scroll to position [7, 0]
click at [19, 89] on icon at bounding box center [14, 86] width 21 height 21
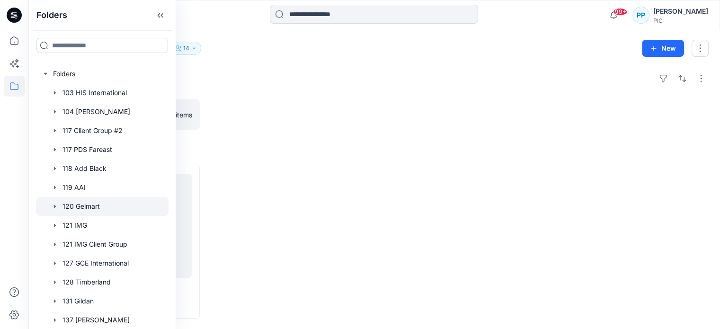
click at [76, 207] on div at bounding box center [102, 206] width 133 height 19
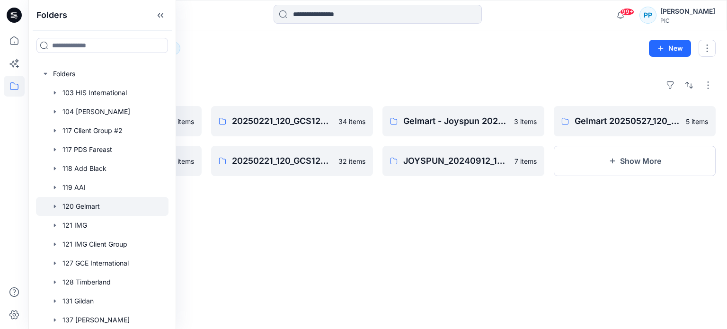
click at [237, 77] on div "Folders NOBO + JOYSPUN - 20250912_120_GC 85 items GELMART 20250523_120_GC 2 ite…" at bounding box center [377, 197] width 699 height 263
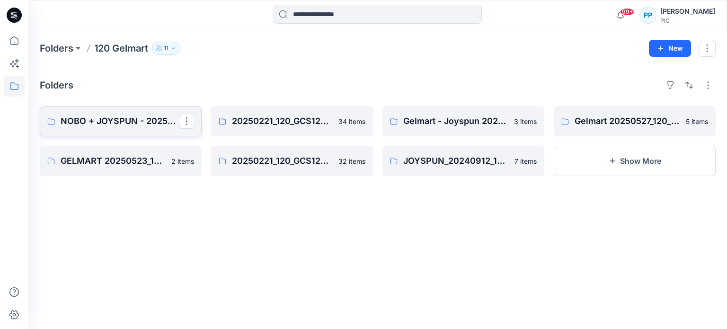
click at [108, 125] on p "NOBO + JOYSPUN - 20250912_120_GC" at bounding box center [120, 121] width 118 height 13
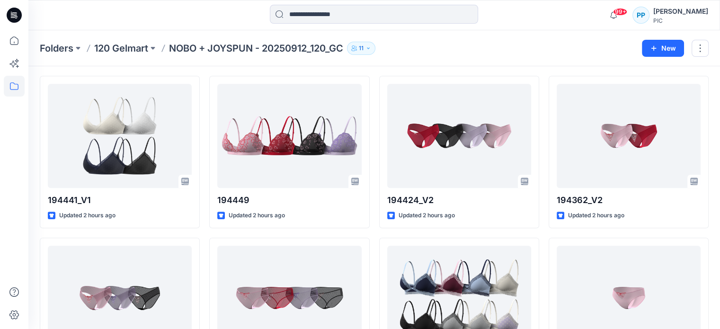
scroll to position [513, 0]
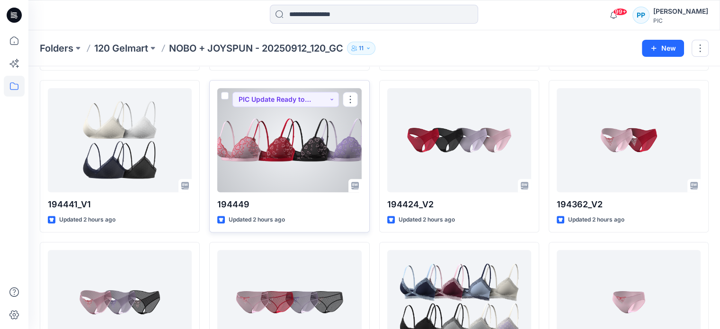
click at [299, 142] on div at bounding box center [289, 140] width 144 height 104
